Goal: Communication & Community: Connect with others

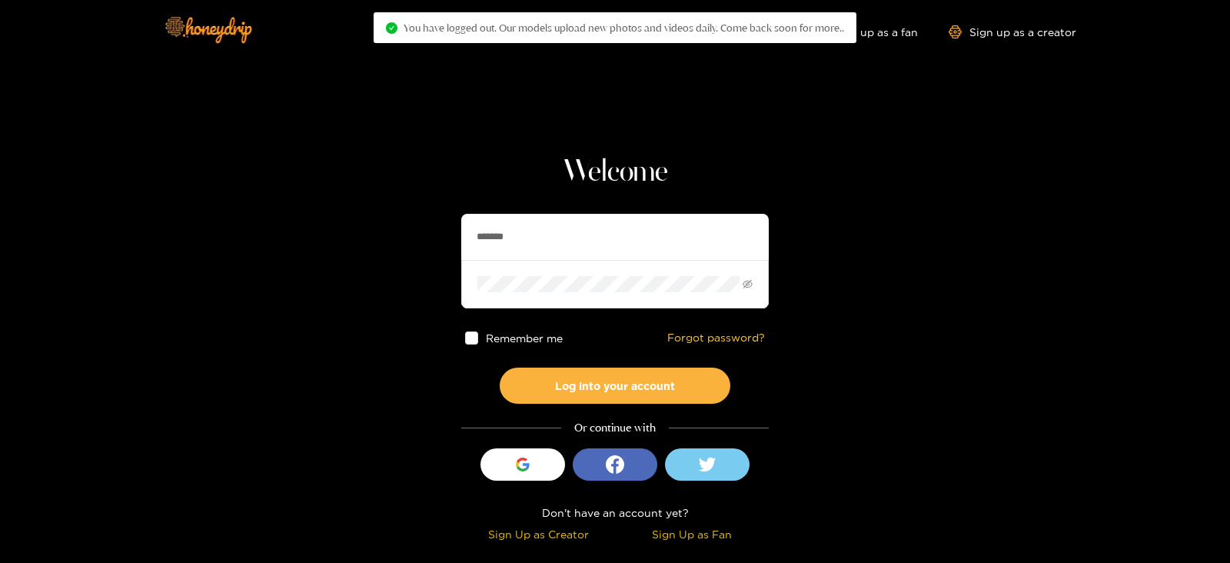
drag, startPoint x: 543, startPoint y: 242, endPoint x: 354, endPoint y: 276, distance: 192.1
click at [390, 269] on section "Welcome ******* Remember me Forgot password? Log into your account Or continue …" at bounding box center [615, 273] width 1230 height 546
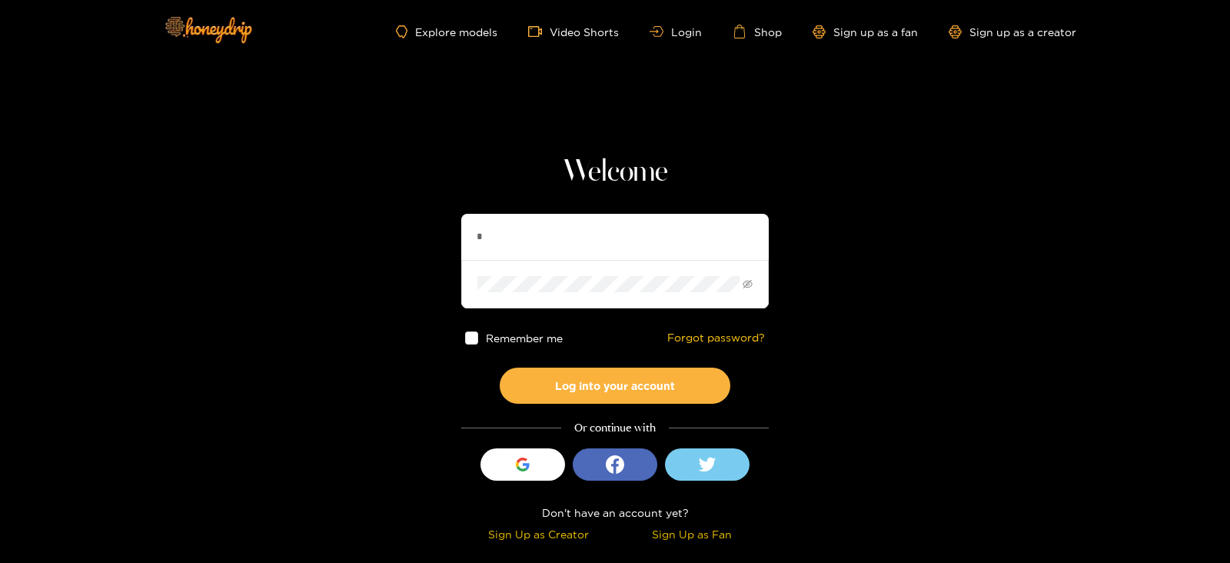
type input "*********"
click at [500, 367] on button "Log into your account" at bounding box center [615, 385] width 231 height 36
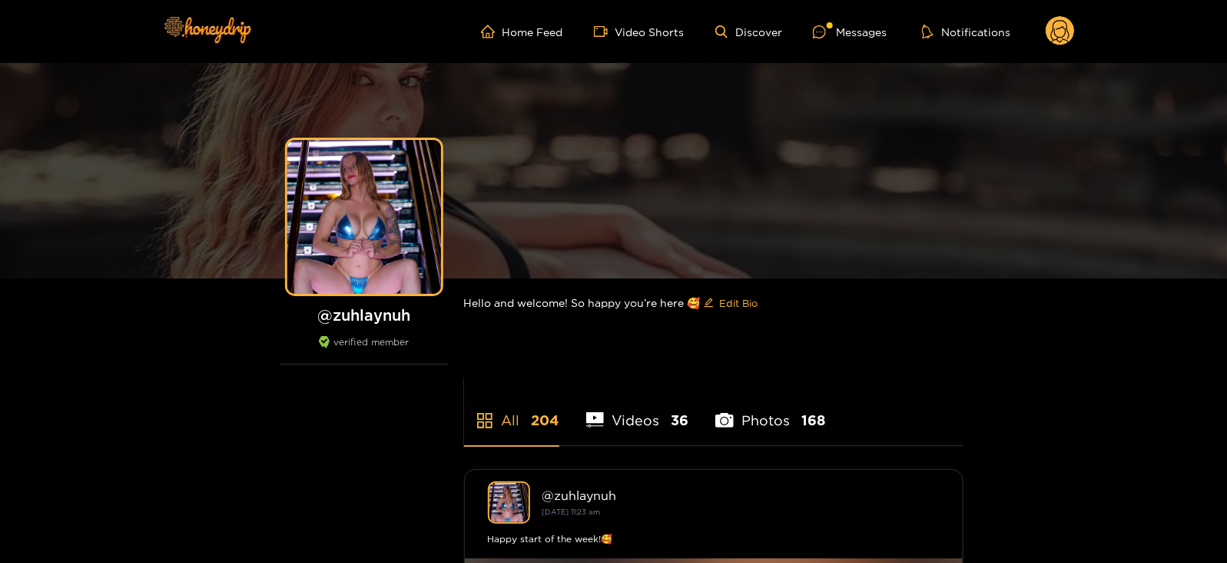
click at [788, 280] on div "Hello and welcome! So happy you’re here 🥰 Edit Bio" at bounding box center [714, 302] width 500 height 49
click at [841, 38] on div "Messages" at bounding box center [850, 32] width 74 height 18
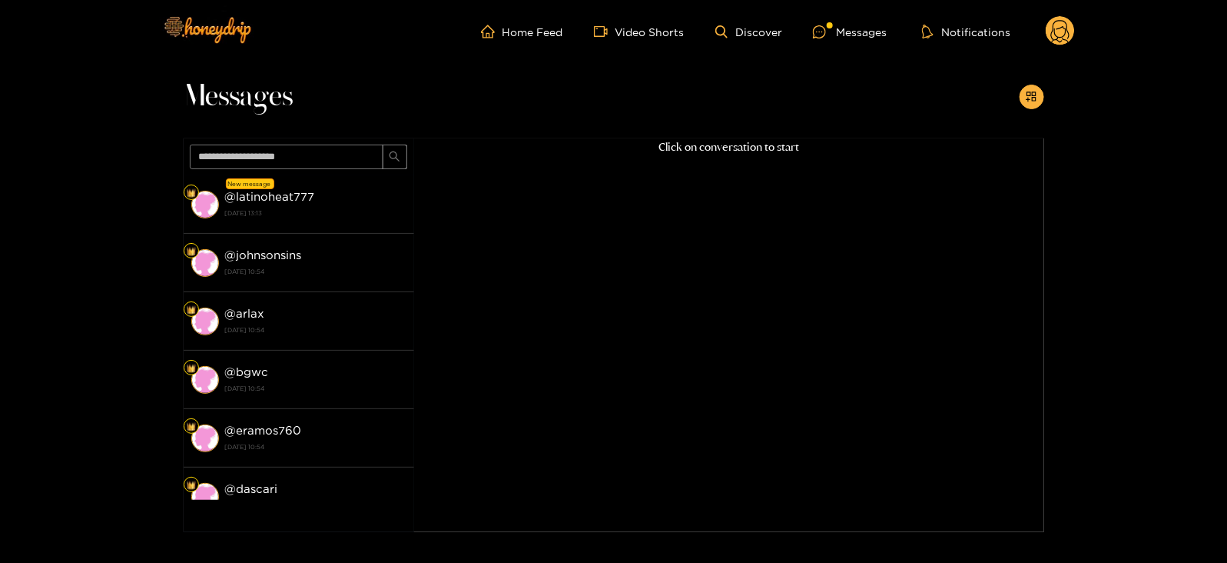
click at [300, 202] on strong "@ latinoheat777" at bounding box center [270, 196] width 90 height 13
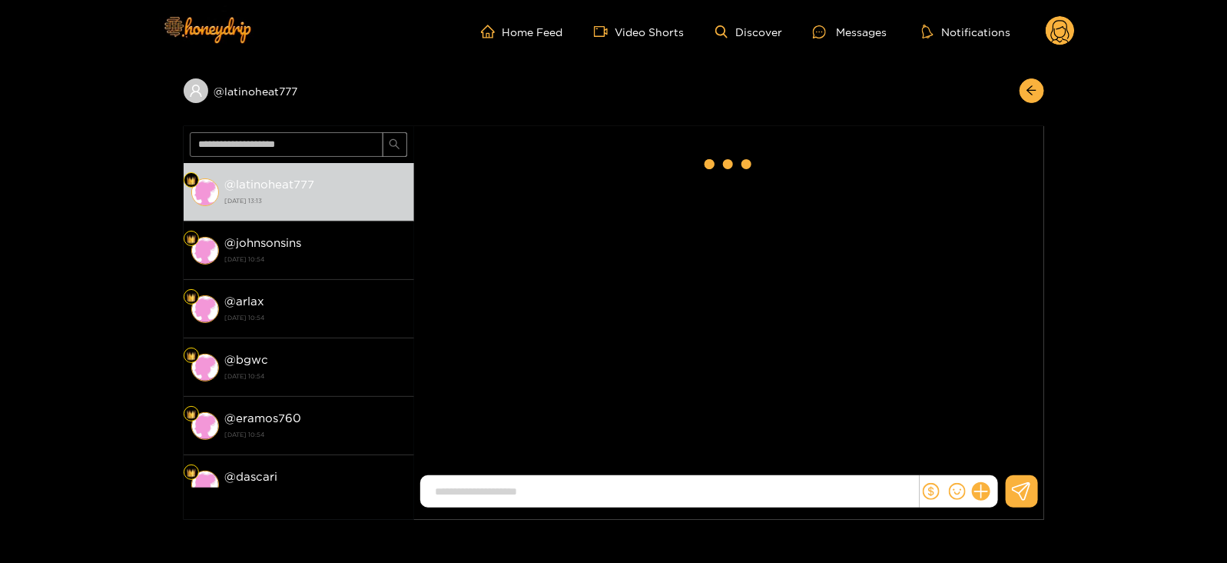
click at [300, 202] on strong "[DATE] 13:13" at bounding box center [315, 201] width 181 height 14
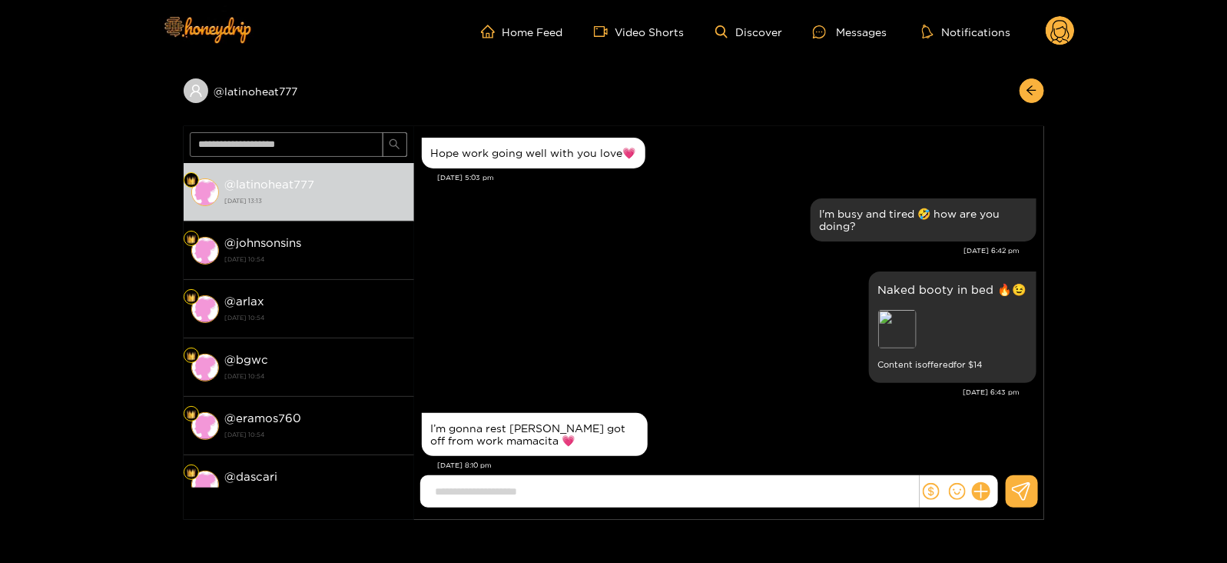
scroll to position [1516, 0]
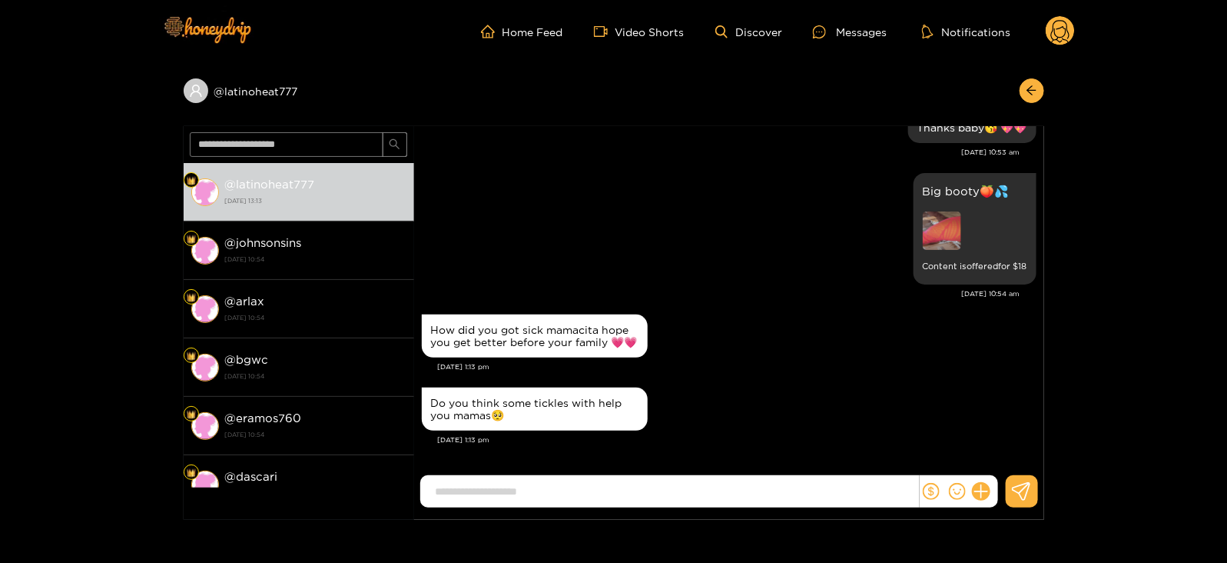
click at [622, 475] on form at bounding box center [670, 491] width 500 height 32
click at [618, 488] on input at bounding box center [673, 491] width 491 height 25
click at [1069, 25] on circle at bounding box center [1060, 30] width 29 height 29
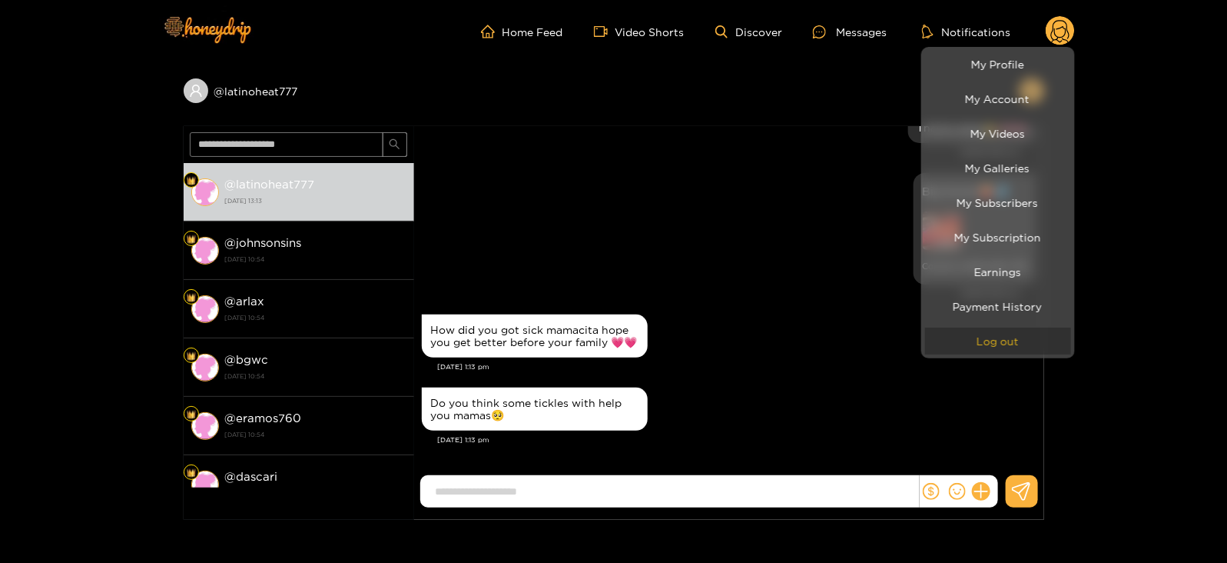
click at [989, 339] on button "Log out" at bounding box center [998, 340] width 146 height 27
